Goal: Information Seeking & Learning: Check status

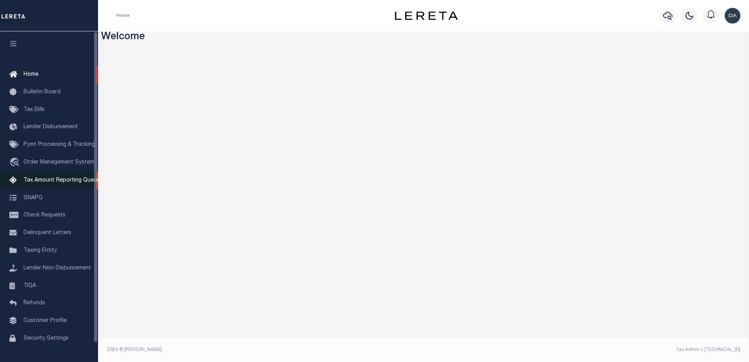
click at [25, 187] on link "Tax Amount Reporting Queue" at bounding box center [49, 181] width 98 height 18
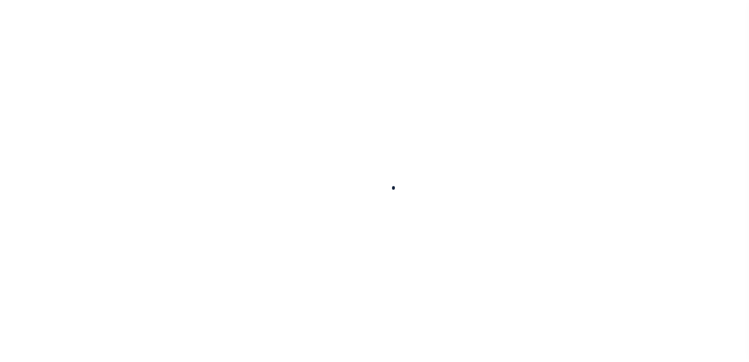
select select "100"
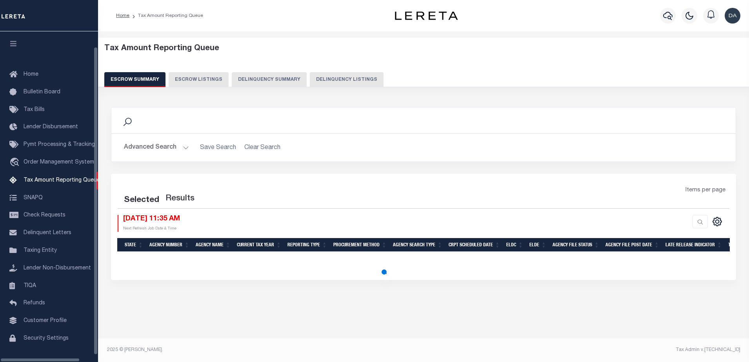
scroll to position [20, 0]
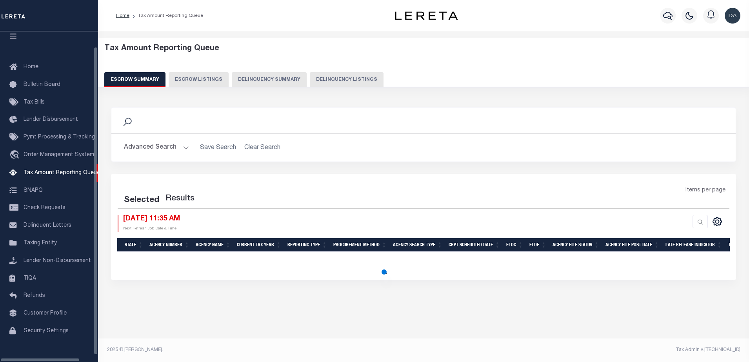
select select "100"
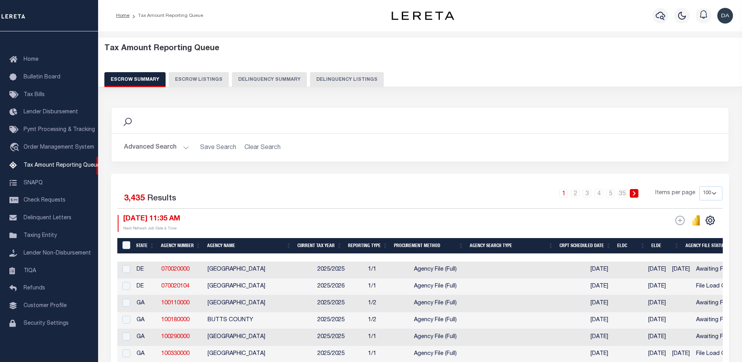
click at [270, 79] on button "Delinquency Summary" at bounding box center [269, 79] width 75 height 15
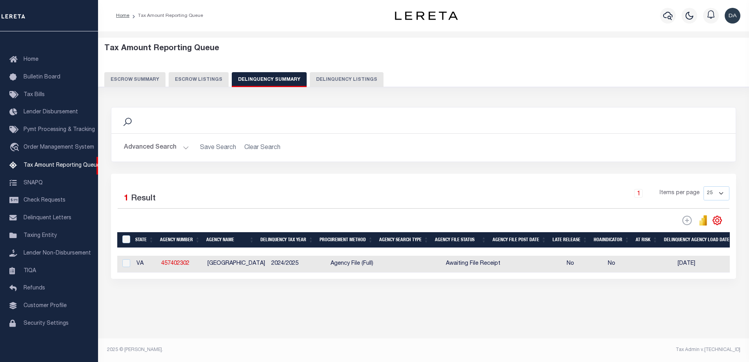
click at [157, 150] on button "Advanced Search" at bounding box center [156, 147] width 65 height 15
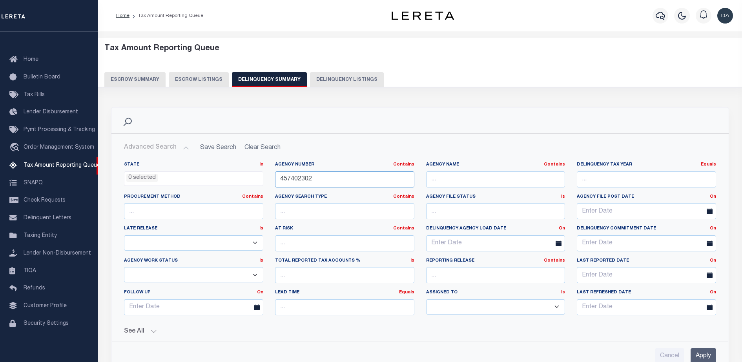
click at [349, 183] on input "457402302" at bounding box center [344, 179] width 139 height 16
click at [349, 182] on input "457402302" at bounding box center [344, 179] width 139 height 16
paste input "380030201"
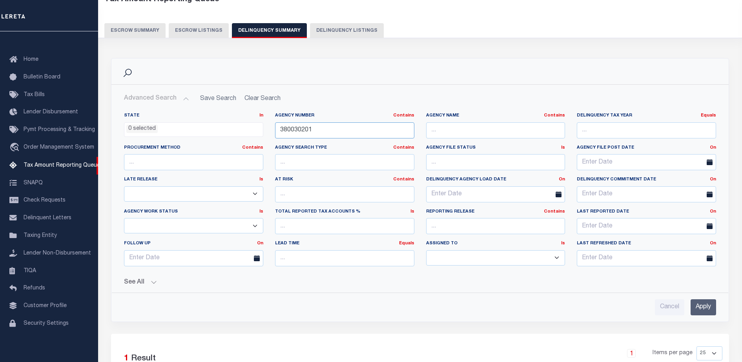
scroll to position [147, 0]
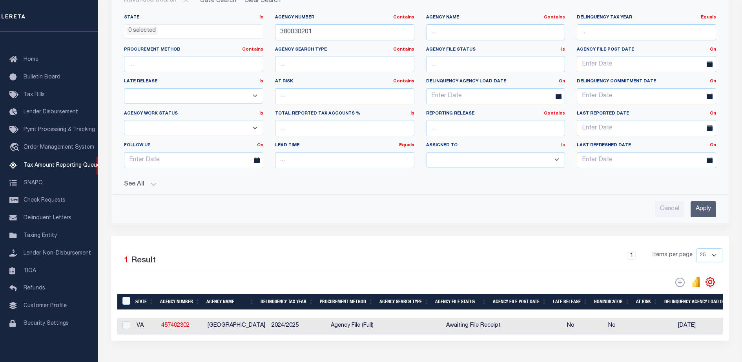
click at [703, 205] on input "Apply" at bounding box center [704, 209] width 26 height 16
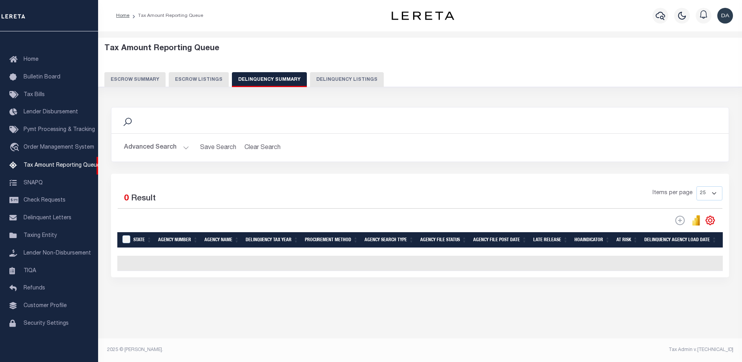
scroll to position [0, 0]
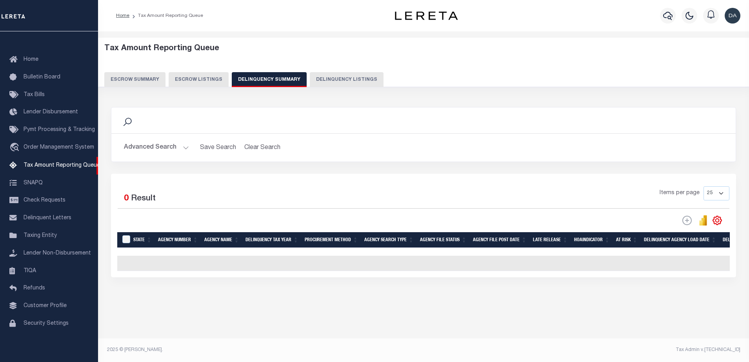
click at [171, 145] on button "Advanced Search" at bounding box center [156, 147] width 65 height 15
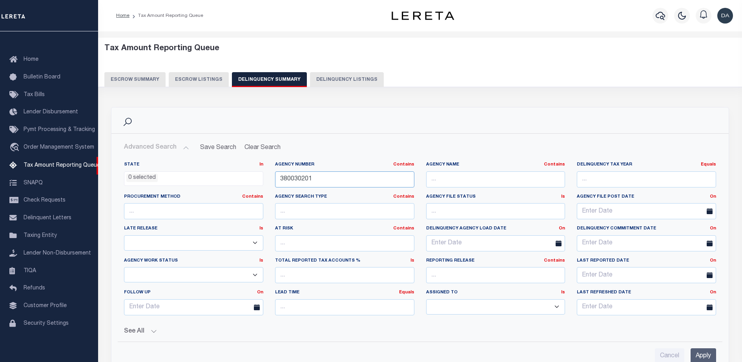
click at [326, 175] on input "380030201" at bounding box center [344, 179] width 139 height 16
click at [326, 174] on input "380030201" at bounding box center [344, 179] width 139 height 16
paste input "50209"
click at [702, 348] on input "Apply" at bounding box center [704, 356] width 26 height 16
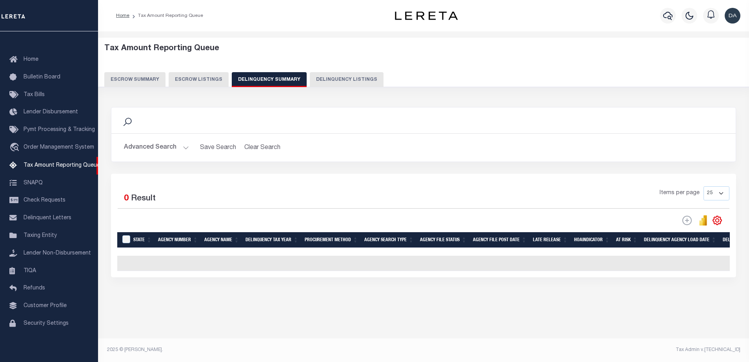
click at [146, 146] on button "Advanced Search" at bounding box center [156, 147] width 65 height 15
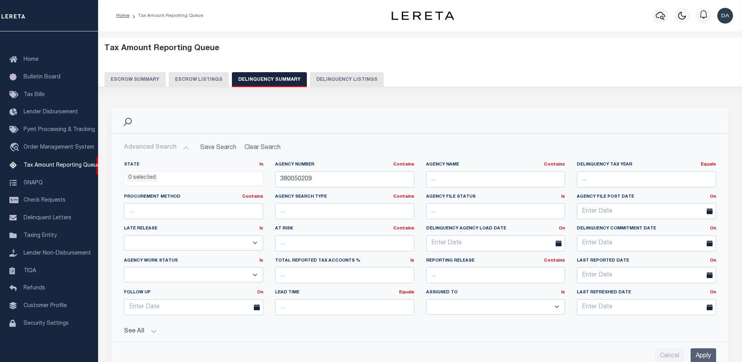
click at [155, 333] on button "See All" at bounding box center [420, 331] width 592 height 7
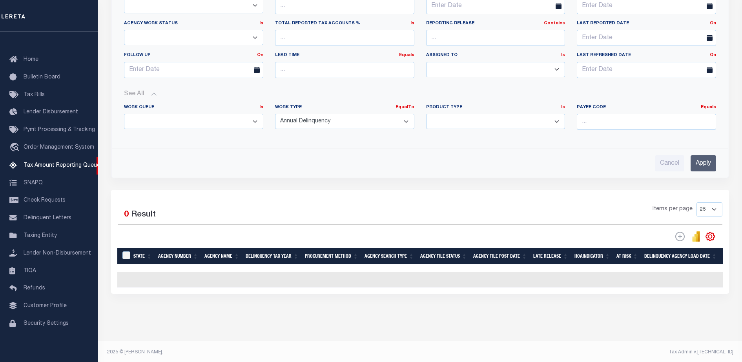
scroll to position [41, 0]
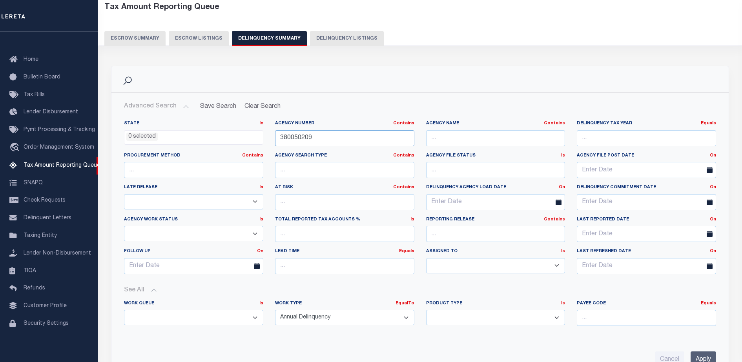
click at [326, 138] on input "380050209" at bounding box center [344, 138] width 139 height 16
paste input "2208"
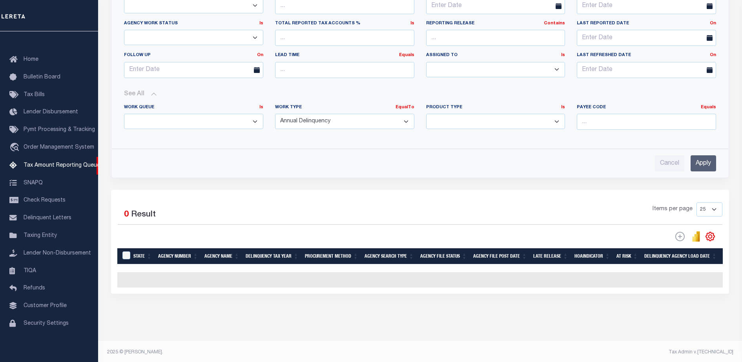
click at [710, 164] on input "Apply" at bounding box center [704, 163] width 26 height 16
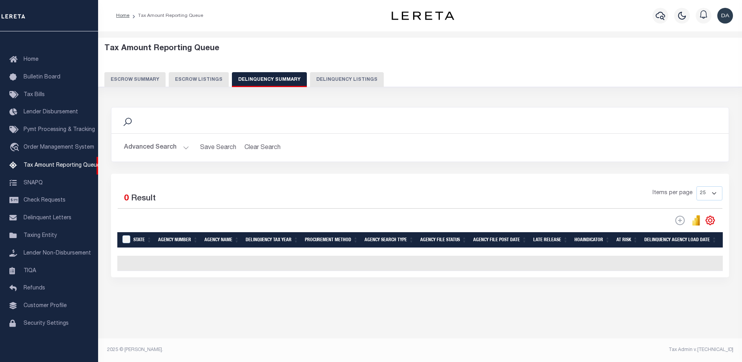
scroll to position [0, 0]
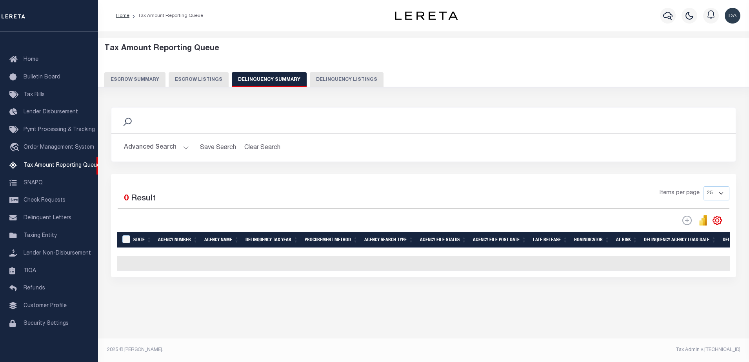
click at [153, 153] on button "Advanced Search" at bounding box center [156, 147] width 65 height 15
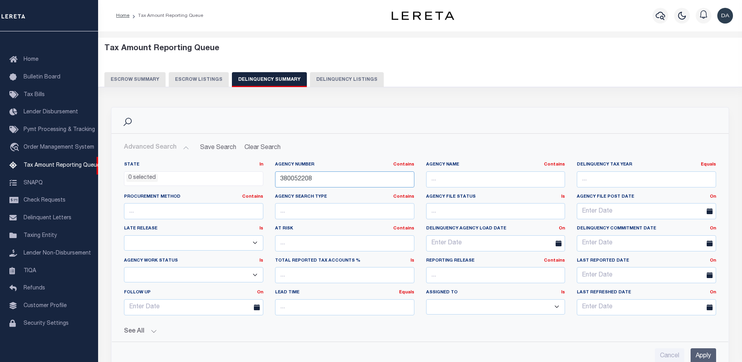
click at [372, 184] on input "380052208" at bounding box center [344, 179] width 139 height 16
click at [372, 183] on input "380052208" at bounding box center [344, 179] width 139 height 16
click at [368, 176] on input "380052208" at bounding box center [344, 179] width 139 height 16
paste input "458002300"
click at [368, 176] on input "380052208458002300" at bounding box center [344, 179] width 139 height 16
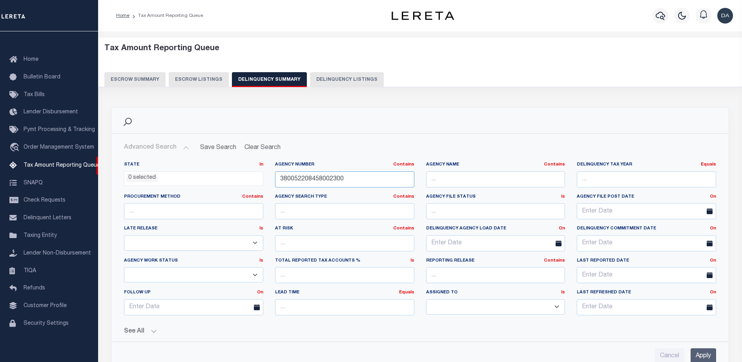
click at [368, 176] on input "380052208458002300" at bounding box center [344, 179] width 139 height 16
paste input "text"
click at [700, 352] on input "Apply" at bounding box center [704, 356] width 26 height 16
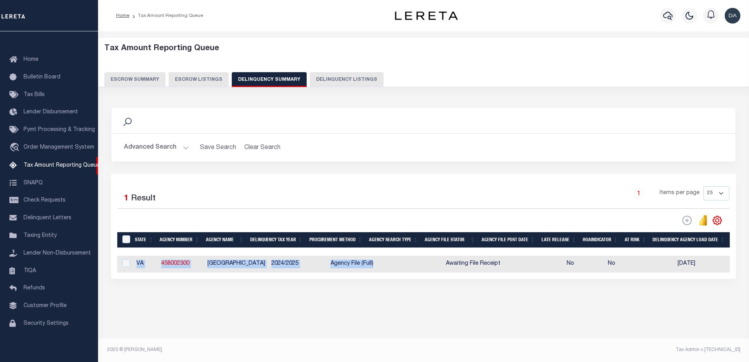
drag, startPoint x: 290, startPoint y: 281, endPoint x: 415, endPoint y: 272, distance: 124.7
click at [416, 272] on div "Selected 1 Result 1 Items per page 25 100 200 500 1000" at bounding box center [423, 226] width 625 height 105
drag, startPoint x: 415, startPoint y: 272, endPoint x: 341, endPoint y: 299, distance: 78.7
click at [341, 299] on div "Data sync process is currently running, you may face some response delays. Sear…" at bounding box center [424, 200] width 636 height 203
click at [365, 294] on div "Data sync process is currently running, you may face some response delays. Sear…" at bounding box center [424, 200] width 636 height 203
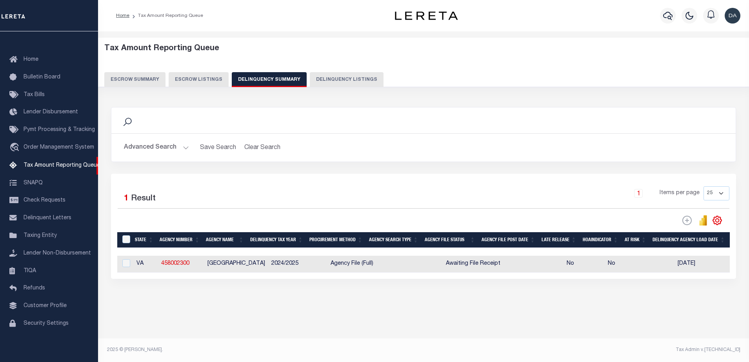
click at [162, 151] on button "Advanced Search" at bounding box center [156, 147] width 65 height 15
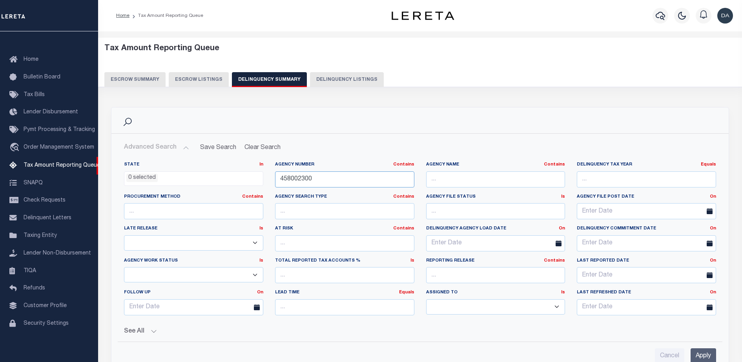
click at [347, 181] on input "458002300" at bounding box center [344, 179] width 139 height 16
paste input "380052208"
click at [708, 350] on input "Apply" at bounding box center [704, 356] width 26 height 16
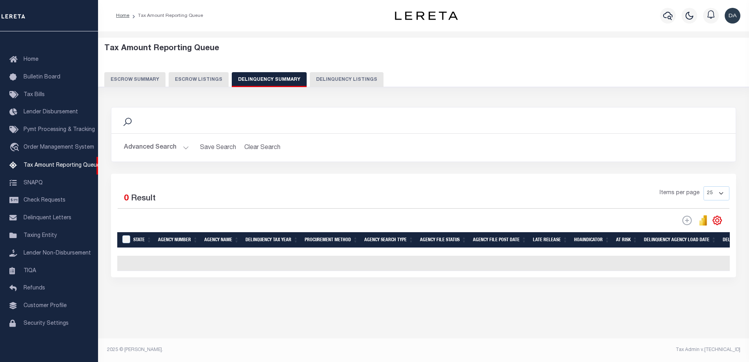
click at [133, 153] on button "Advanced Search" at bounding box center [156, 147] width 65 height 15
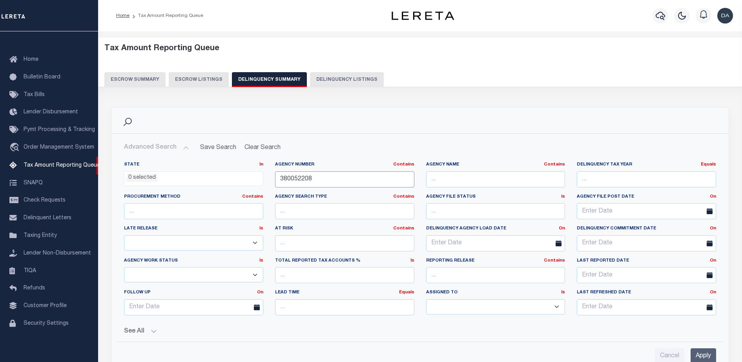
click at [332, 182] on input "380052208" at bounding box center [344, 179] width 139 height 16
paste input "30205"
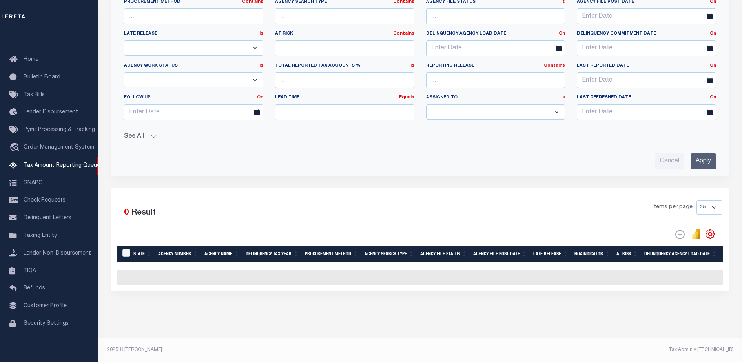
click at [702, 159] on input "Apply" at bounding box center [704, 161] width 26 height 16
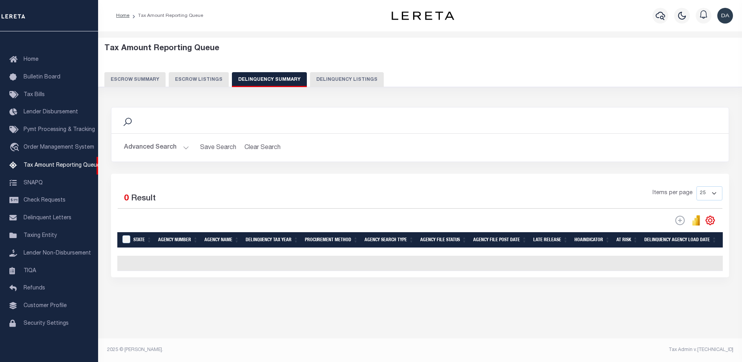
scroll to position [0, 0]
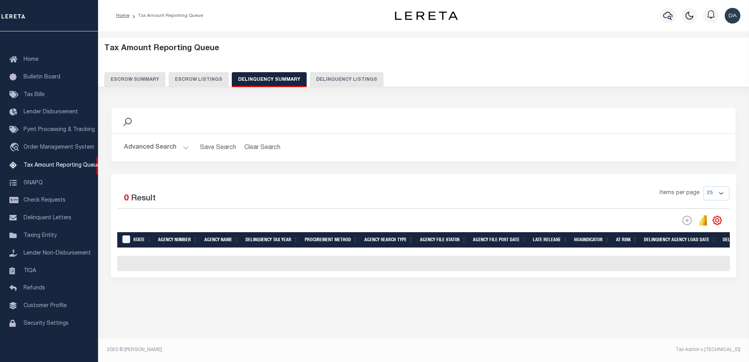
click at [169, 150] on button "Advanced Search" at bounding box center [156, 147] width 65 height 15
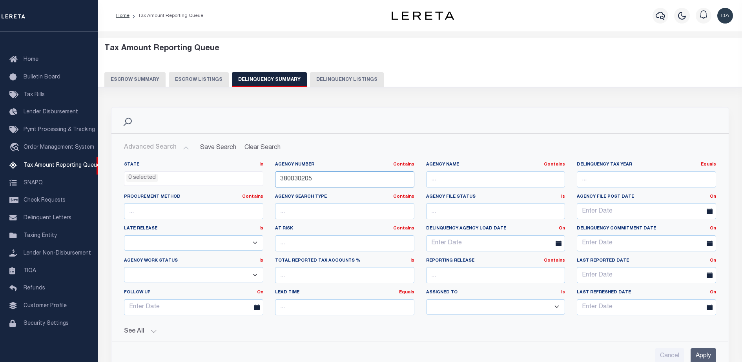
click at [345, 175] on input "380030205" at bounding box center [344, 179] width 139 height 16
paste input "2"
click at [707, 350] on input "Apply" at bounding box center [704, 356] width 26 height 16
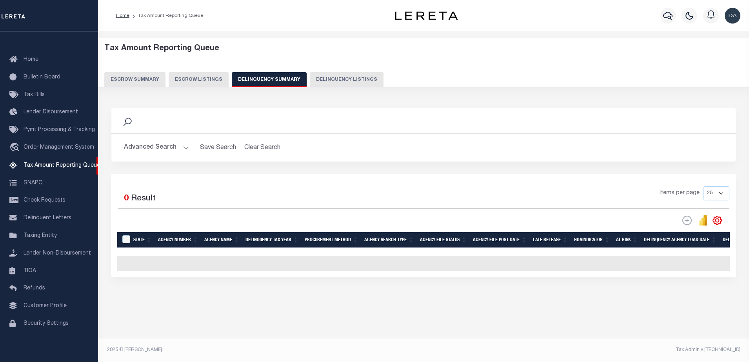
click at [153, 155] on div "Advanced Search Save Search Clear Search SummaryGridWrapper_dynamictable_____De…" at bounding box center [423, 148] width 625 height 28
click at [175, 159] on div "Advanced Search Save Search Clear Search SummaryGridWrapper_dynamictable_____De…" at bounding box center [423, 148] width 625 height 28
click at [174, 148] on button "Advanced Search" at bounding box center [156, 147] width 65 height 15
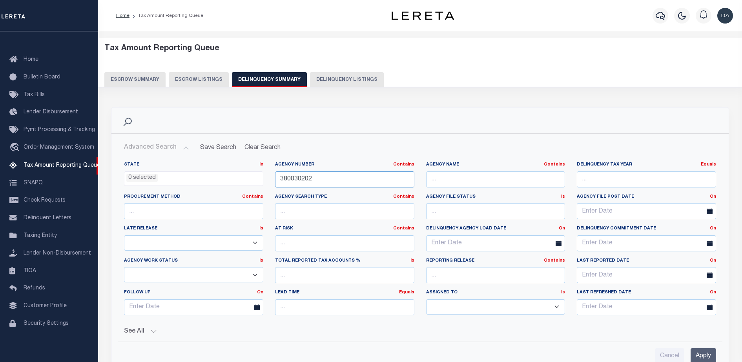
click at [307, 175] on input "380030202" at bounding box center [344, 179] width 139 height 16
click at [307, 176] on input "380030202" at bounding box center [344, 179] width 139 height 16
paste input "1"
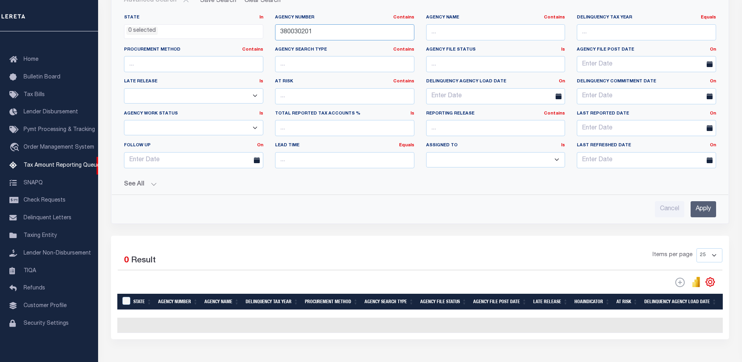
type input "380030201"
click at [703, 217] on input "Apply" at bounding box center [704, 209] width 26 height 16
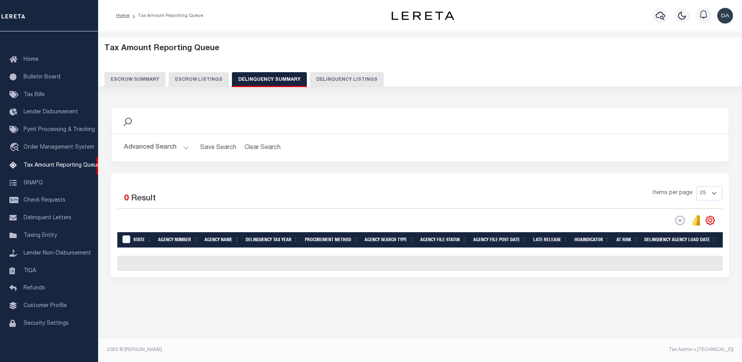
scroll to position [0, 0]
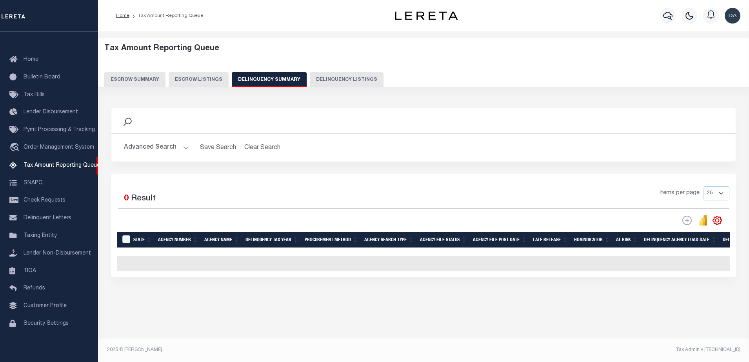
click at [122, 146] on h2 "Advanced Search Save Search Clear Search SummaryGridWrapper_dynamictable_____De…" at bounding box center [424, 147] width 612 height 15
click at [139, 150] on button "Advanced Search" at bounding box center [156, 147] width 65 height 15
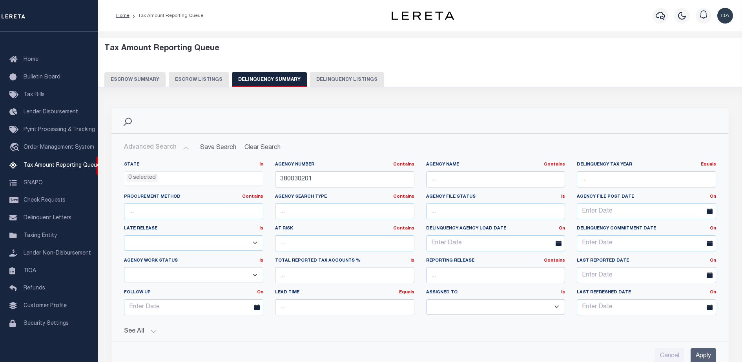
scroll to position [147, 0]
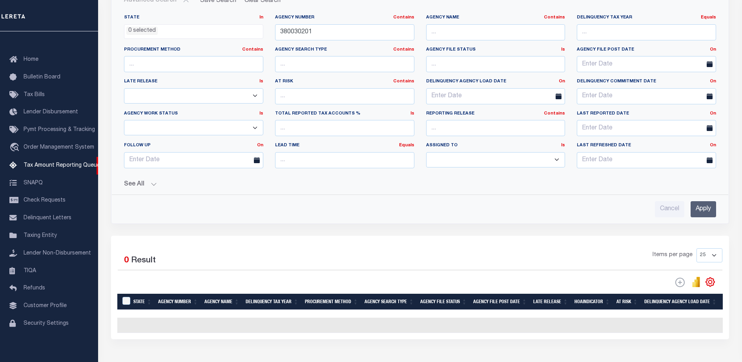
click at [143, 188] on div "State In In AK AL AR AZ CA CO CT DC DE FL GA GU HI IA ID IL IN KS [GEOGRAPHIC_D…" at bounding box center [420, 112] width 605 height 209
click at [148, 187] on button "See All" at bounding box center [420, 184] width 592 height 7
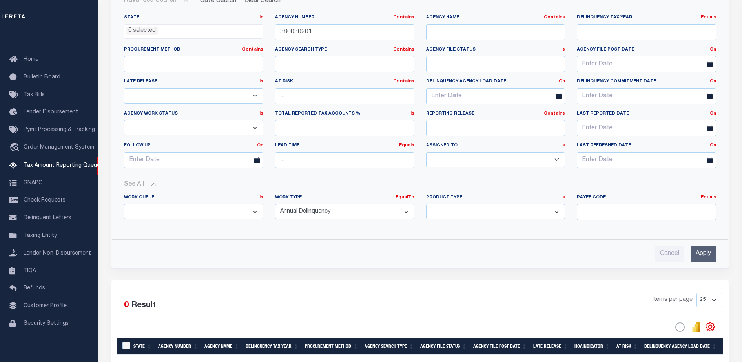
click at [331, 212] on select "Annual Delinquency Back Search Payment Status Check DTRACK" at bounding box center [344, 211] width 139 height 15
select select
click at [275, 204] on select "Annual Delinquency Back Search Payment Status Check DTRACK" at bounding box center [344, 211] width 139 height 15
click at [702, 253] on input "Apply" at bounding box center [704, 254] width 26 height 16
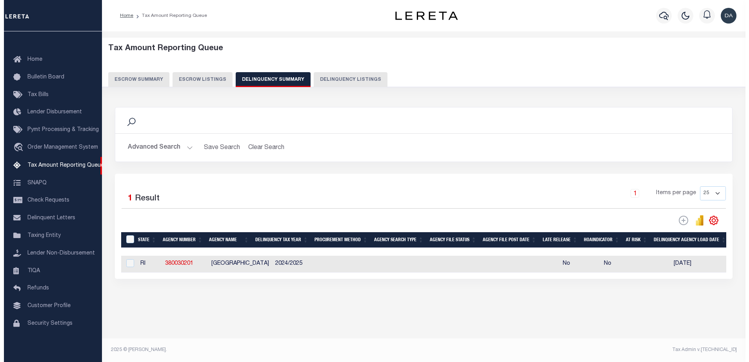
scroll to position [0, 0]
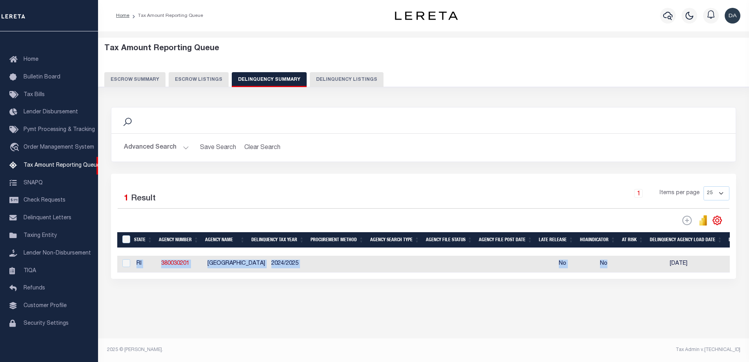
drag, startPoint x: 246, startPoint y: 281, endPoint x: 615, endPoint y: 270, distance: 369.4
click at [623, 267] on div "Selected 1 Result 1 Items per page 25 100 200 500 1000" at bounding box center [423, 226] width 625 height 105
drag, startPoint x: 615, startPoint y: 270, endPoint x: 424, endPoint y: 310, distance: 195.2
click at [432, 310] on div "Tax Amount Reporting Queue Escrow Summary Escrow Listings In" at bounding box center [423, 182] width 647 height 287
click at [325, 287] on div "Data sync process is currently running, you may face some response delays. Sear…" at bounding box center [424, 200] width 636 height 203
